Goal: Task Accomplishment & Management: Manage account settings

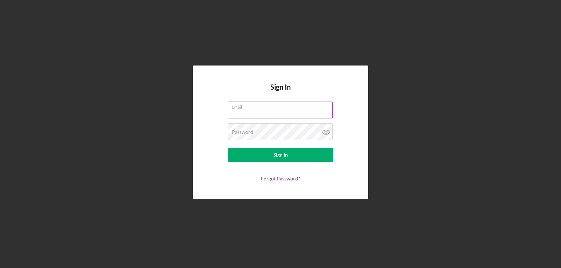
click at [238, 110] on input "Email" at bounding box center [280, 110] width 105 height 17
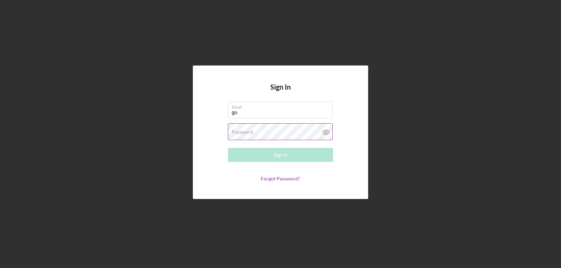
type input "[EMAIL_ADDRESS][DOMAIN_NAME]"
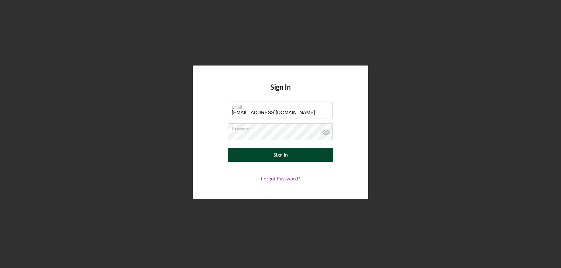
click at [277, 153] on div "Sign In" at bounding box center [281, 155] width 14 height 14
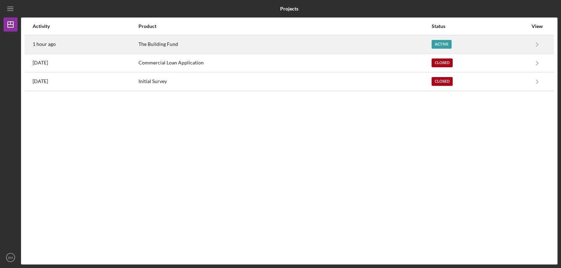
click at [155, 51] on div "The Building Fund" at bounding box center [285, 45] width 293 height 18
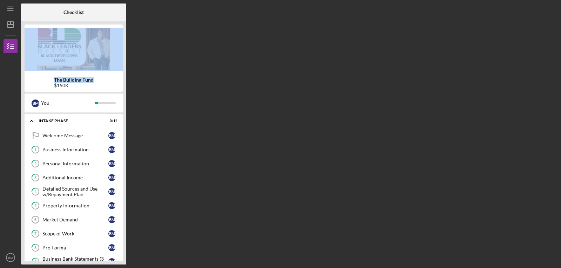
drag, startPoint x: 125, startPoint y: 43, endPoint x: 127, endPoint y: 74, distance: 30.9
click at [127, 74] on div "Checklist The Building Fund $150K B M You Icon/Expander Intake Phase 0 / 14 Wel…" at bounding box center [289, 134] width 537 height 261
click at [77, 236] on div "Scope of Work" at bounding box center [75, 234] width 66 height 6
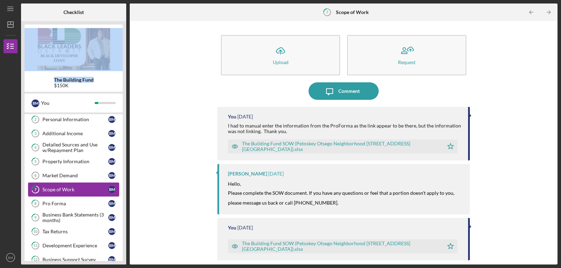
scroll to position [118, 0]
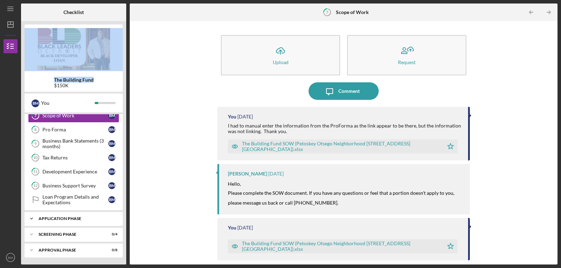
click at [69, 222] on div "Icon/Expander Application Phase 5 / 5" at bounding box center [74, 219] width 98 height 14
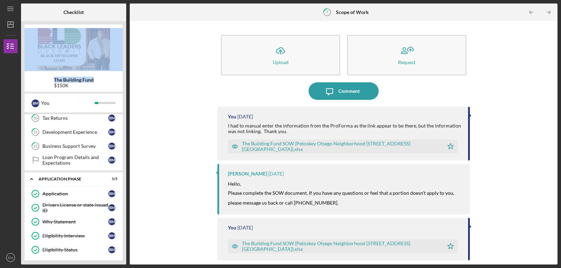
scroll to position [192, 0]
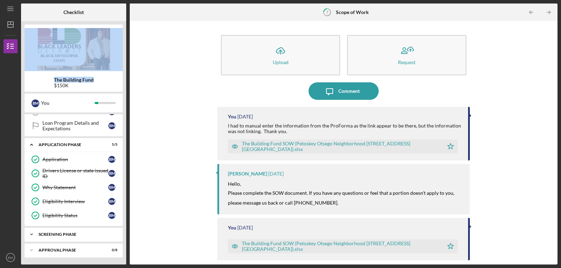
click at [73, 232] on div "Icon/Expander Screening Phase 0 / 4" at bounding box center [74, 235] width 98 height 14
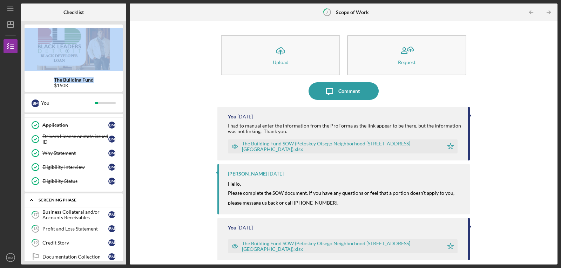
scroll to position [252, 0]
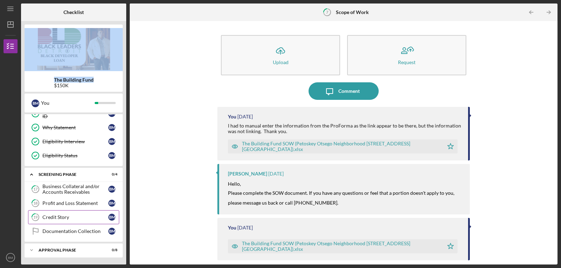
click at [62, 220] on link "19 Credit Story B M" at bounding box center [73, 217] width 91 height 14
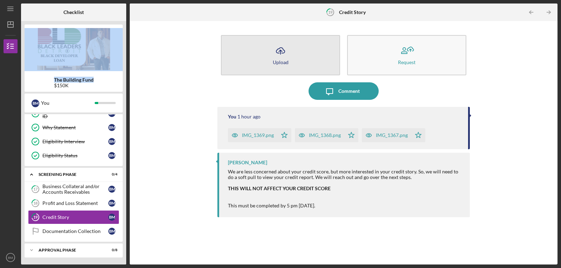
click at [280, 65] on button "Icon/Upload Upload" at bounding box center [280, 55] width 119 height 40
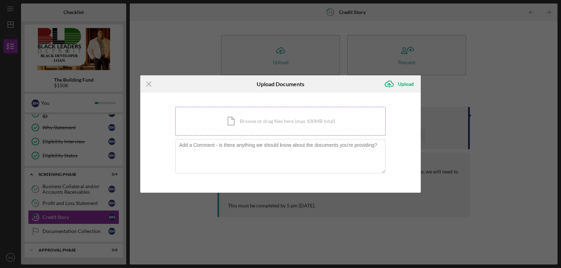
click at [250, 121] on div "Icon/Document Browse or drag files here (max 100MB total) Tap to choose files o…" at bounding box center [280, 121] width 210 height 29
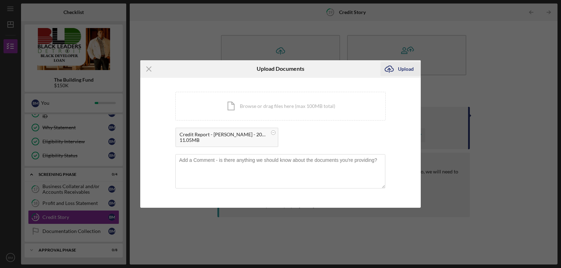
click at [401, 68] on div "Upload" at bounding box center [406, 69] width 16 height 14
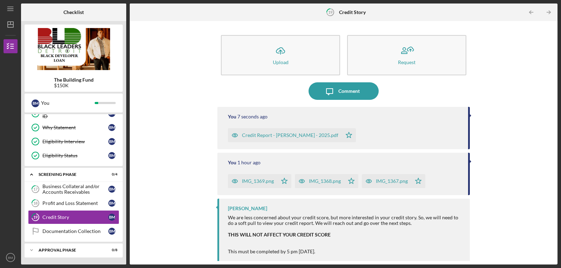
drag, startPoint x: 555, startPoint y: 94, endPoint x: 557, endPoint y: 101, distance: 6.8
click at [557, 101] on div "Icon/Upload Upload Request Icon/Message Comment You 7 seconds ago Credit Report…" at bounding box center [344, 143] width 428 height 244
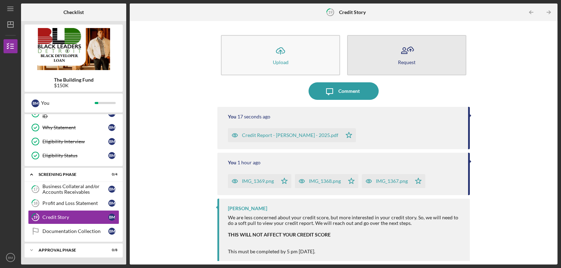
click at [406, 54] on icon "button" at bounding box center [407, 51] width 18 height 18
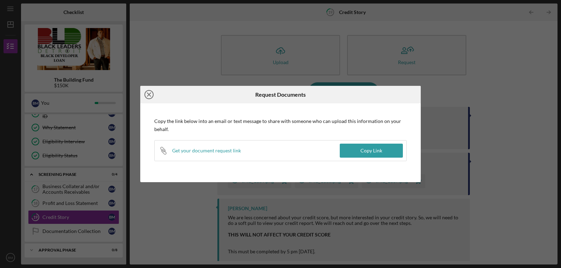
click at [148, 95] on line at bounding box center [149, 95] width 4 height 4
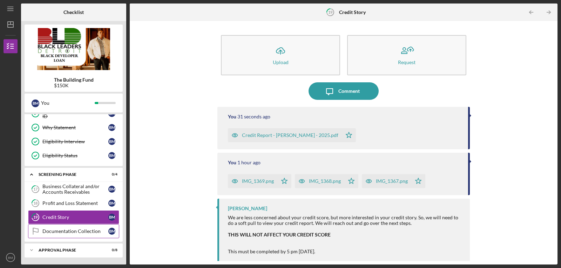
click at [74, 232] on div "Documentation Collection" at bounding box center [75, 232] width 66 height 6
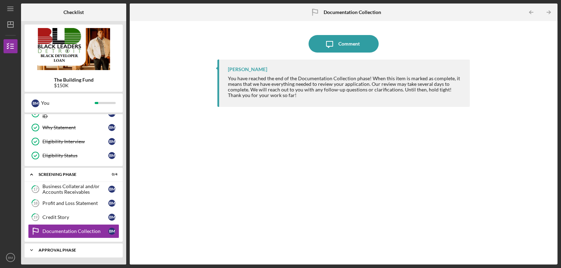
click at [66, 252] on div "Approval Phase" at bounding box center [76, 250] width 75 height 4
